Goal: Navigation & Orientation: Find specific page/section

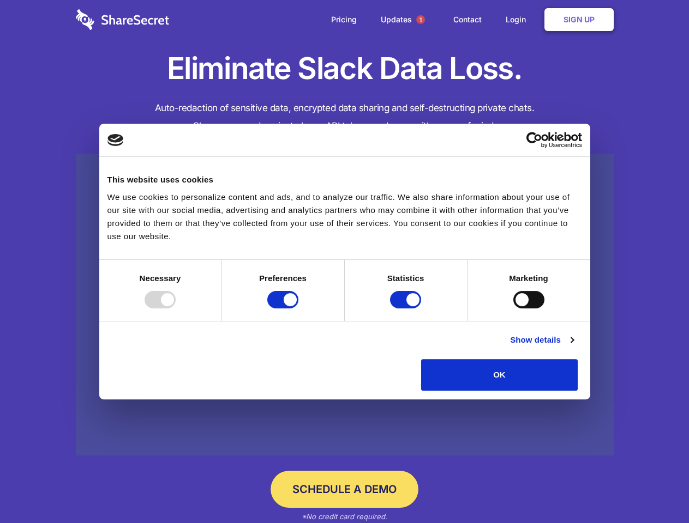
click at [176, 309] on div at bounding box center [159, 299] width 31 height 17
click at [298, 309] on input "Preferences" at bounding box center [282, 299] width 31 height 17
checkbox input "false"
click at [407, 309] on input "Statistics" at bounding box center [405, 299] width 31 height 17
checkbox input "false"
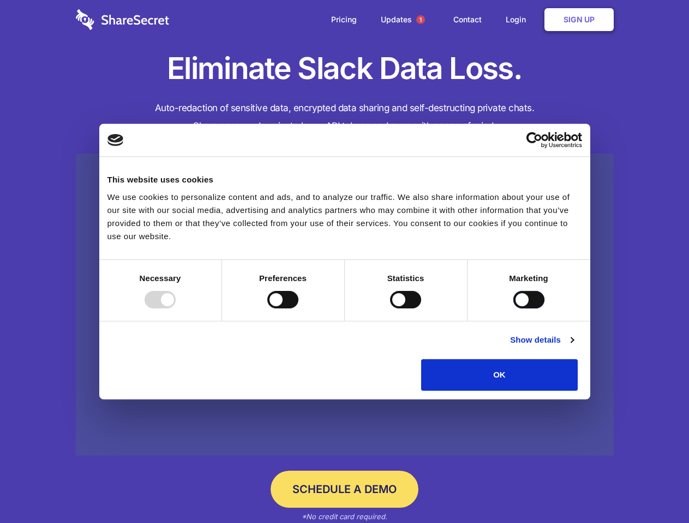
click at [513, 309] on input "Marketing" at bounding box center [528, 299] width 31 height 17
checkbox input "true"
click at [573, 347] on link "Show details" at bounding box center [541, 340] width 63 height 13
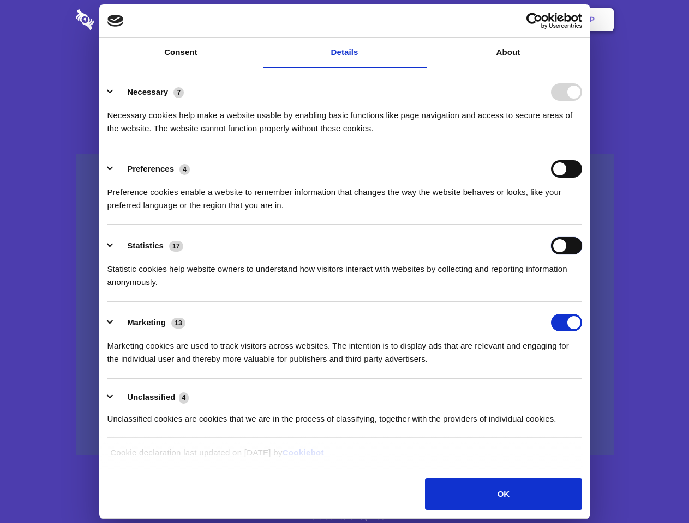
click at [582, 289] on div "Statistics 17 Statistic cookies help website owners to understand how visitors …" at bounding box center [344, 263] width 474 height 52
click at [420, 20] on span "1" at bounding box center [420, 19] width 9 height 9
